Goal: Transaction & Acquisition: Book appointment/travel/reservation

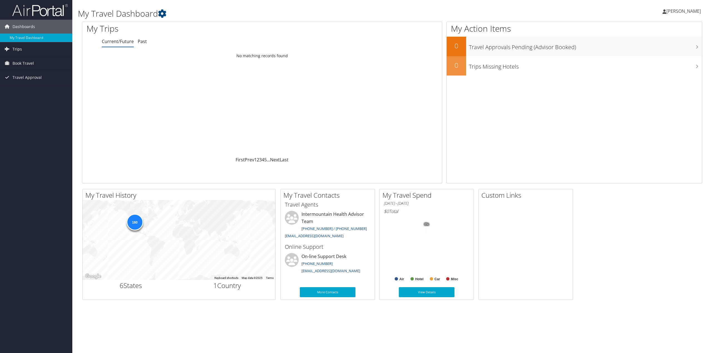
click at [30, 46] on link "Trips" at bounding box center [36, 49] width 72 height 14
click at [50, 59] on link "Current/Future Trips" at bounding box center [36, 60] width 72 height 8
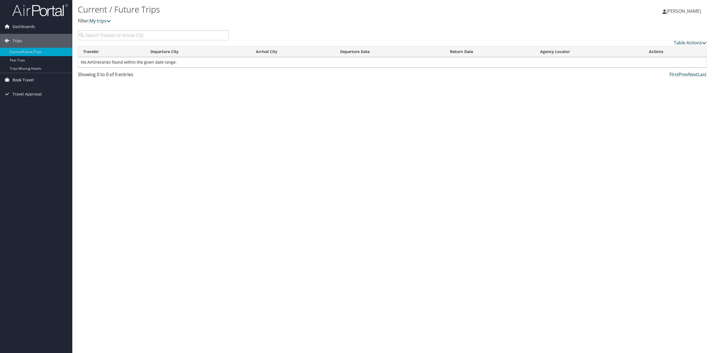
click at [38, 81] on link "Book Travel" at bounding box center [36, 80] width 72 height 14
click at [47, 110] on link "Book/Manage Online Trips" at bounding box center [36, 108] width 72 height 8
